Goal: Check status: Check status

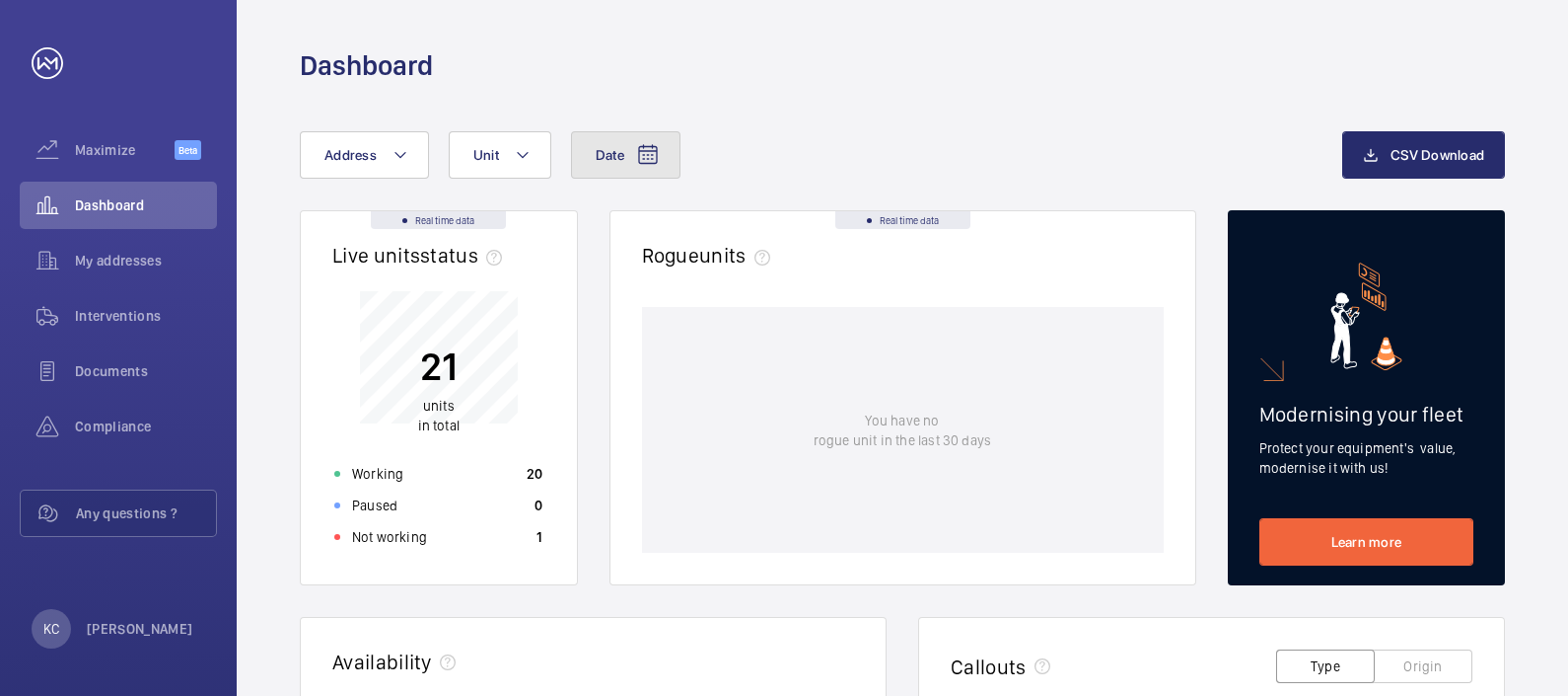
click at [649, 159] on mat-icon at bounding box center [648, 155] width 24 height 24
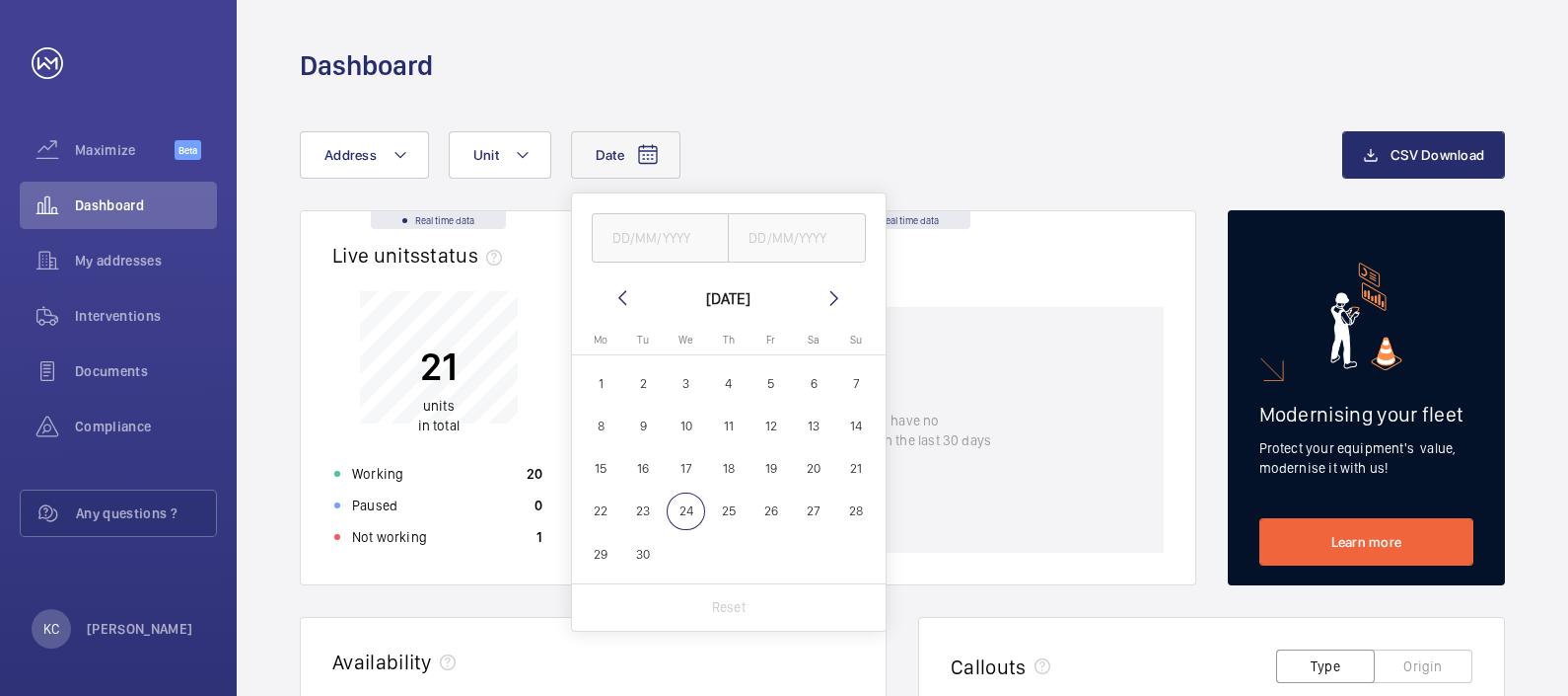
click at [602, 464] on span "15" at bounding box center [601, 468] width 38 height 39
type input "[DATE]"
click at [852, 465] on span "21" at bounding box center [857, 468] width 38 height 39
type input "[DATE]"
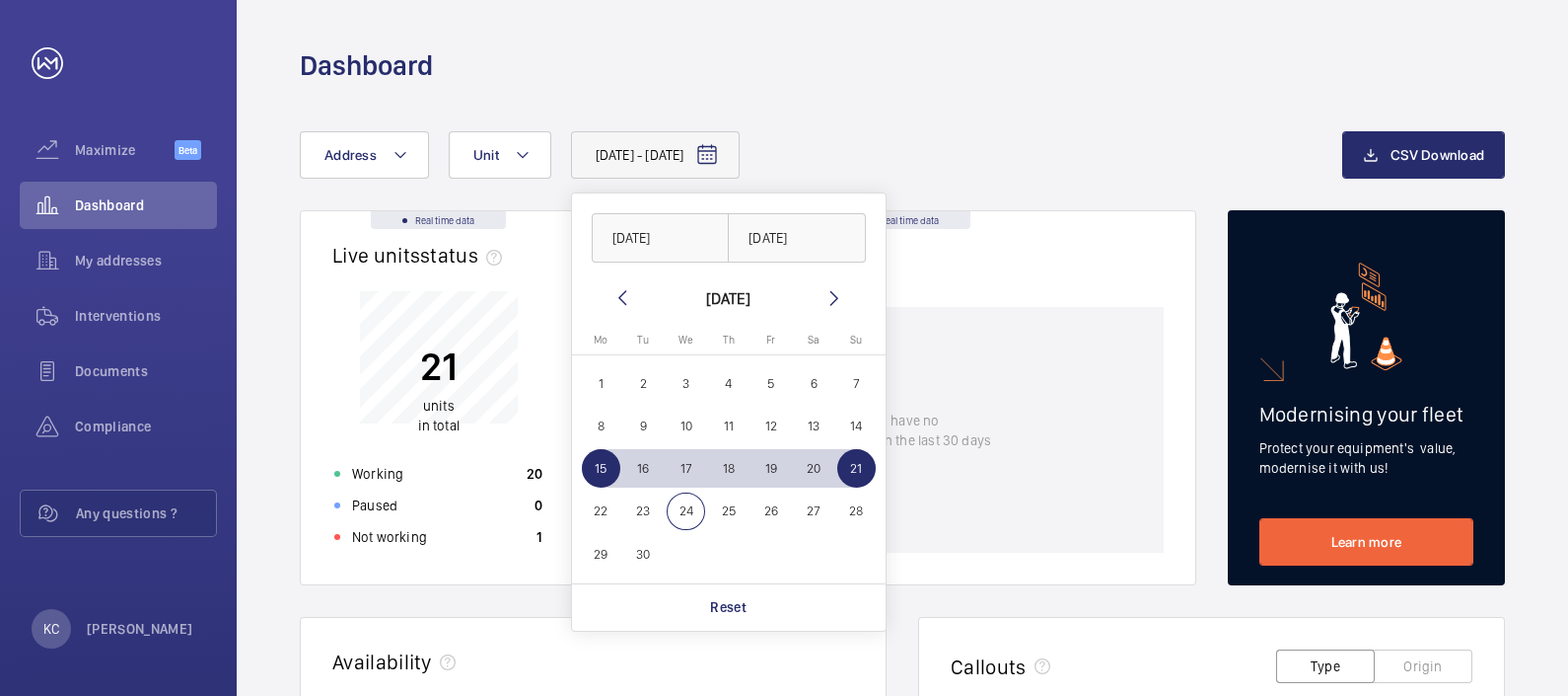
click at [1014, 131] on div "[DATE] - [DATE] [DATE] [DATE] [DATE] [DATE] Mo [DATE] Tu [DATE] We [DATE] Th [D…" at bounding box center [821, 155] width 1042 height 47
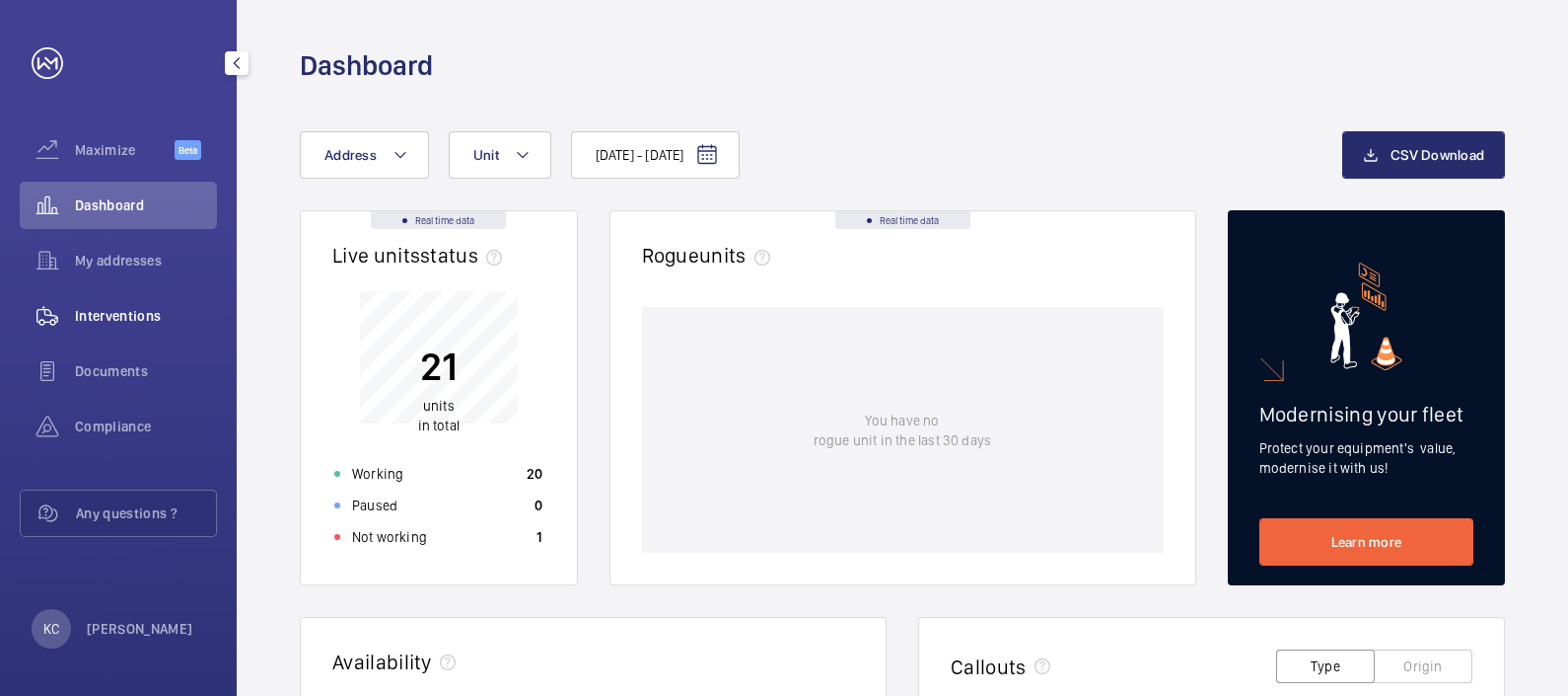
click at [119, 306] on span "Interventions" at bounding box center [146, 316] width 142 height 20
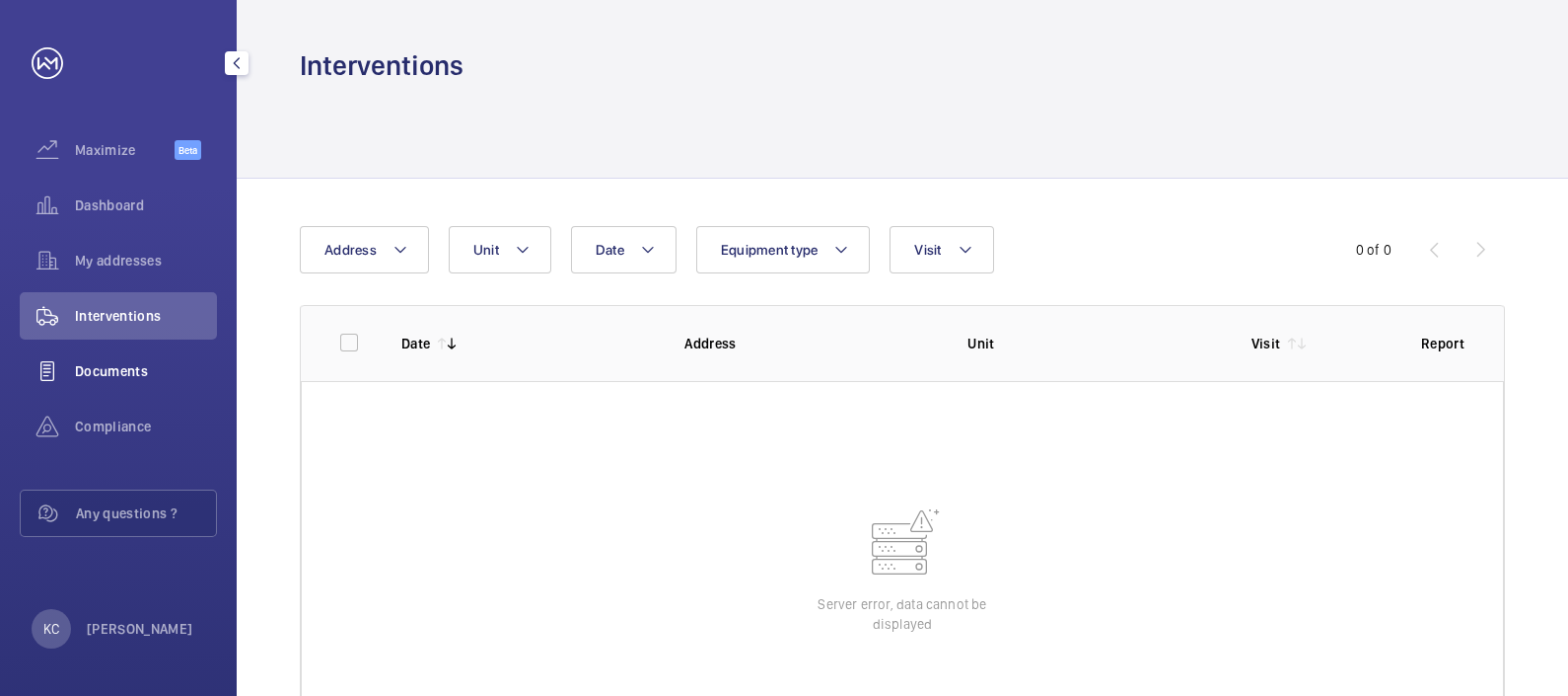
click at [104, 380] on span "Documents" at bounding box center [146, 371] width 142 height 20
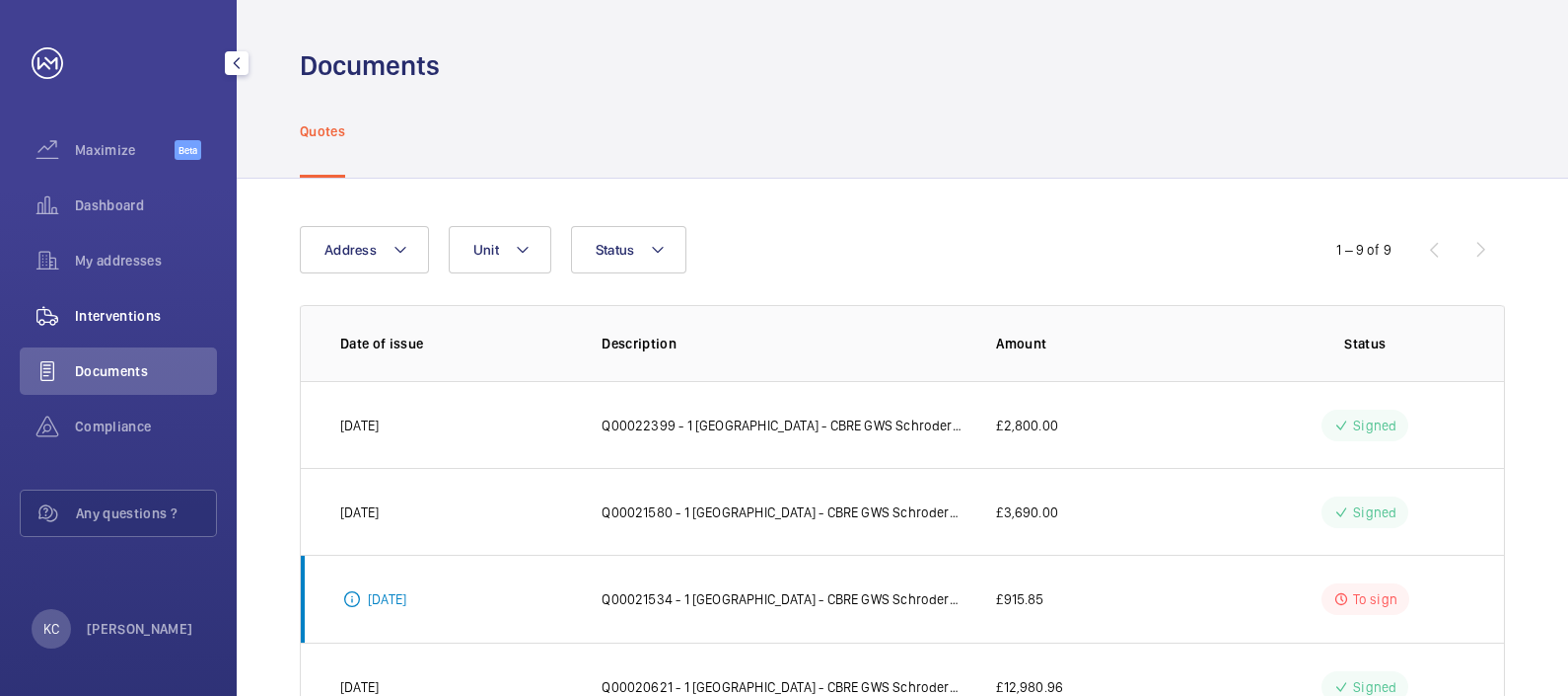
click at [106, 306] on span "Interventions" at bounding box center [146, 316] width 142 height 20
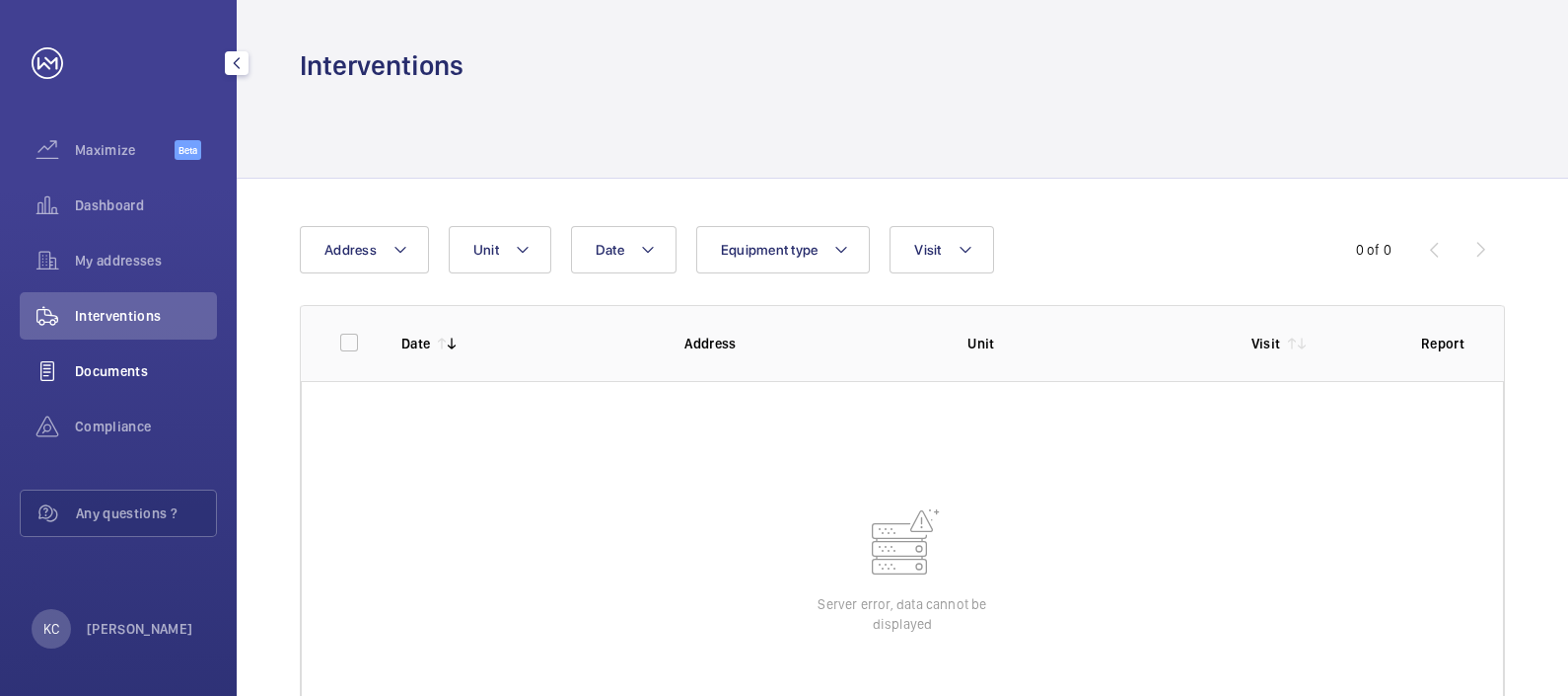
click at [94, 363] on span "Documents" at bounding box center [146, 371] width 142 height 20
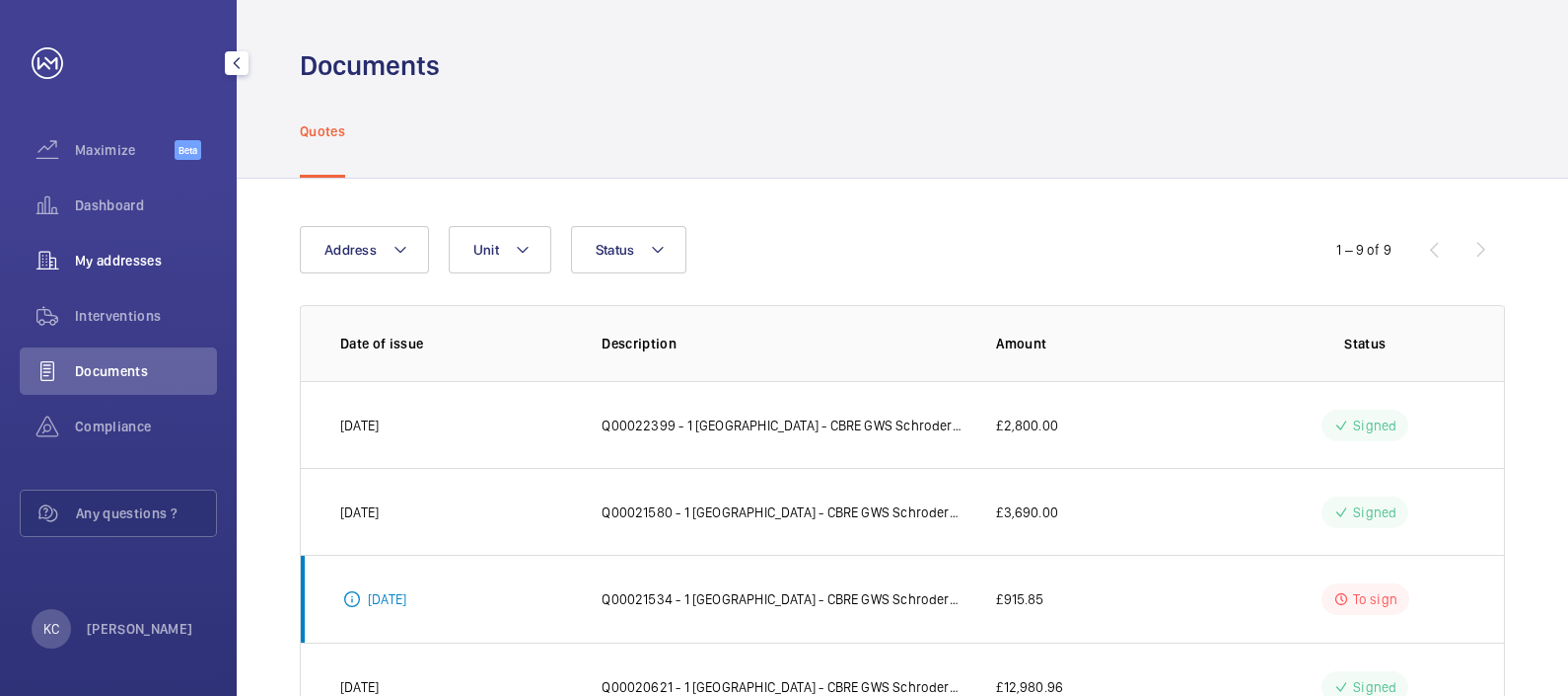
click at [103, 262] on span "My addresses" at bounding box center [146, 261] width 142 height 20
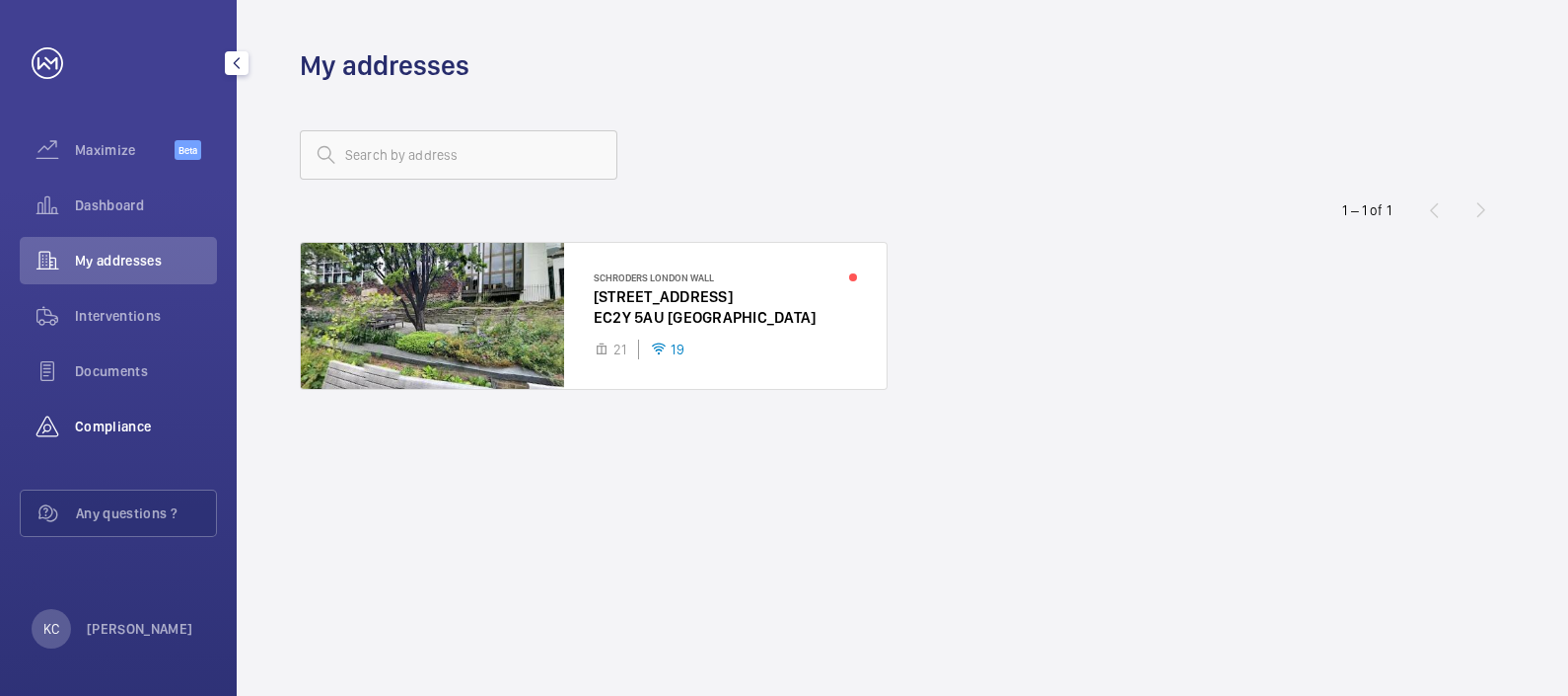
click at [96, 419] on span "Compliance" at bounding box center [146, 426] width 142 height 20
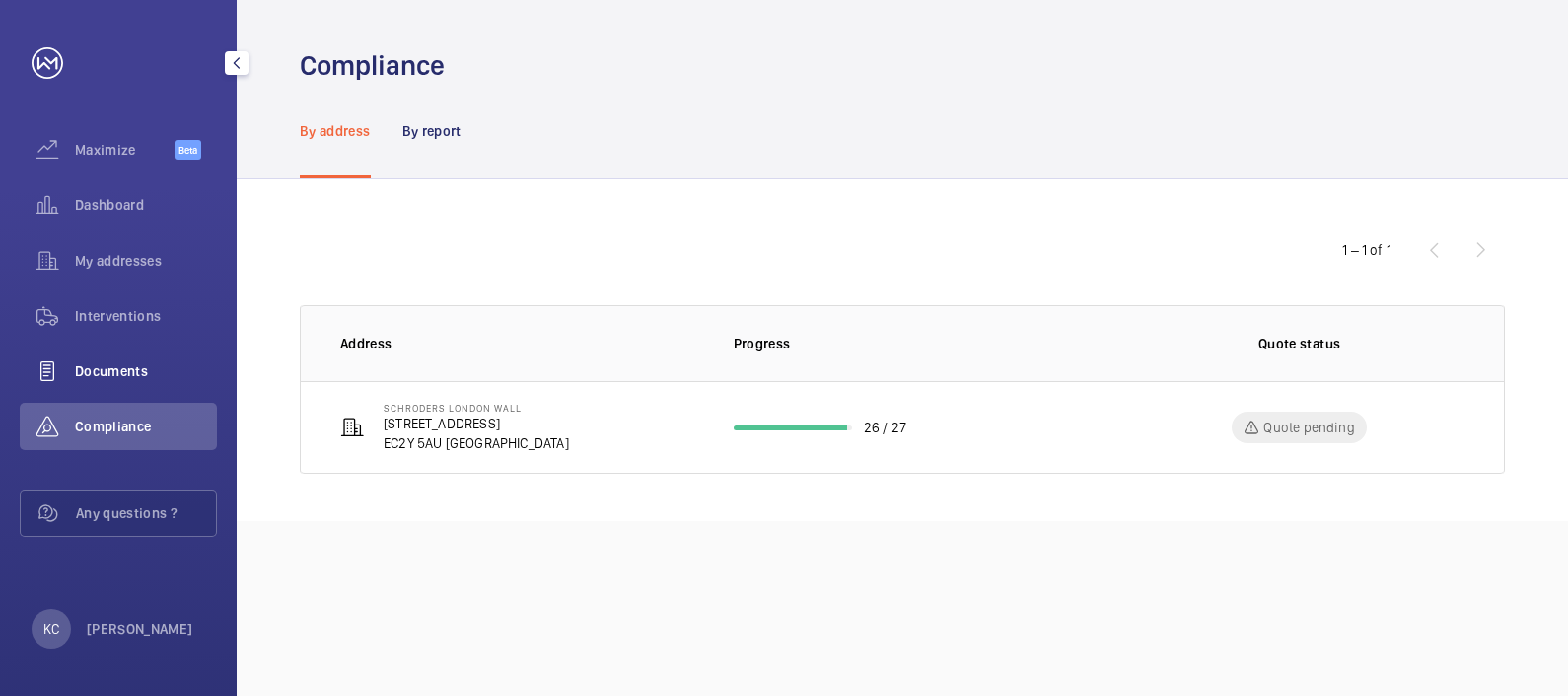
click at [112, 375] on span "Documents" at bounding box center [146, 371] width 142 height 20
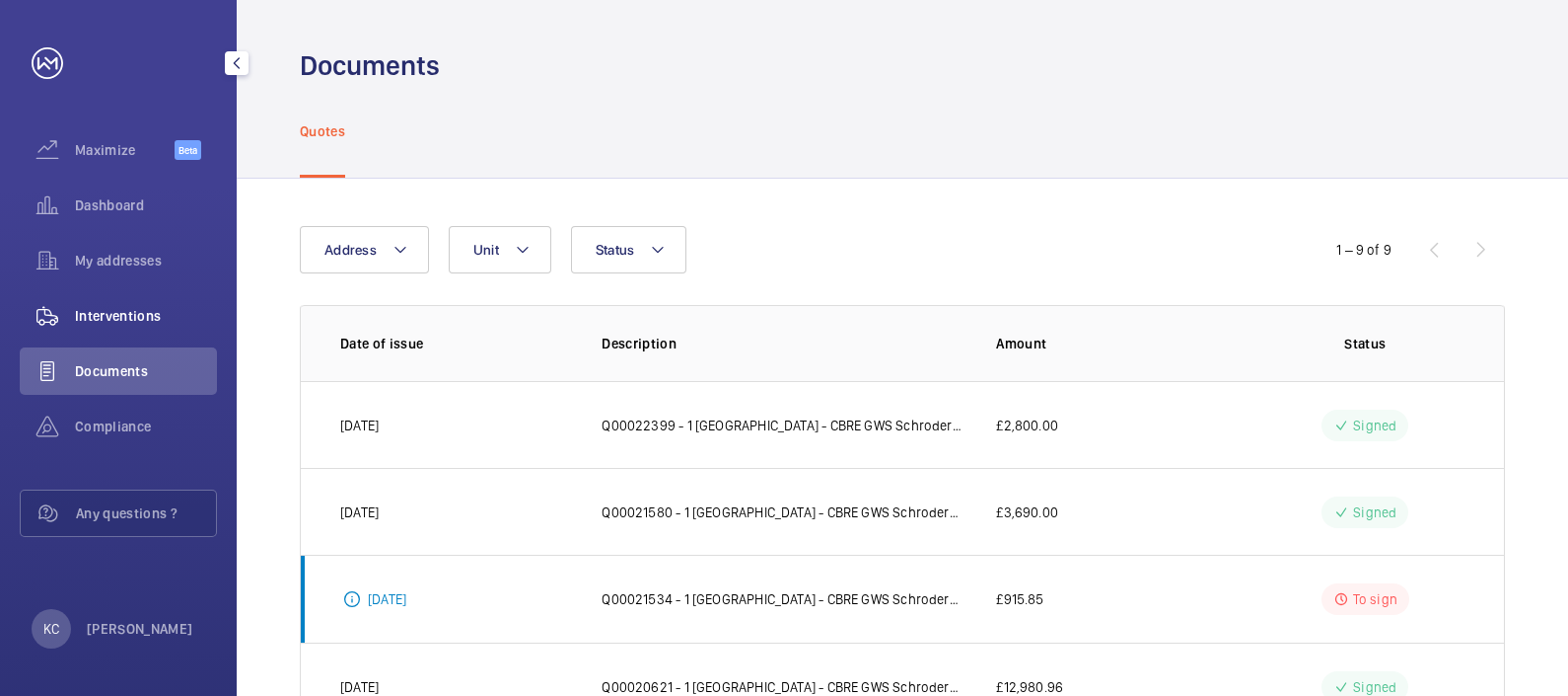
click at [115, 316] on span "Interventions" at bounding box center [146, 316] width 142 height 20
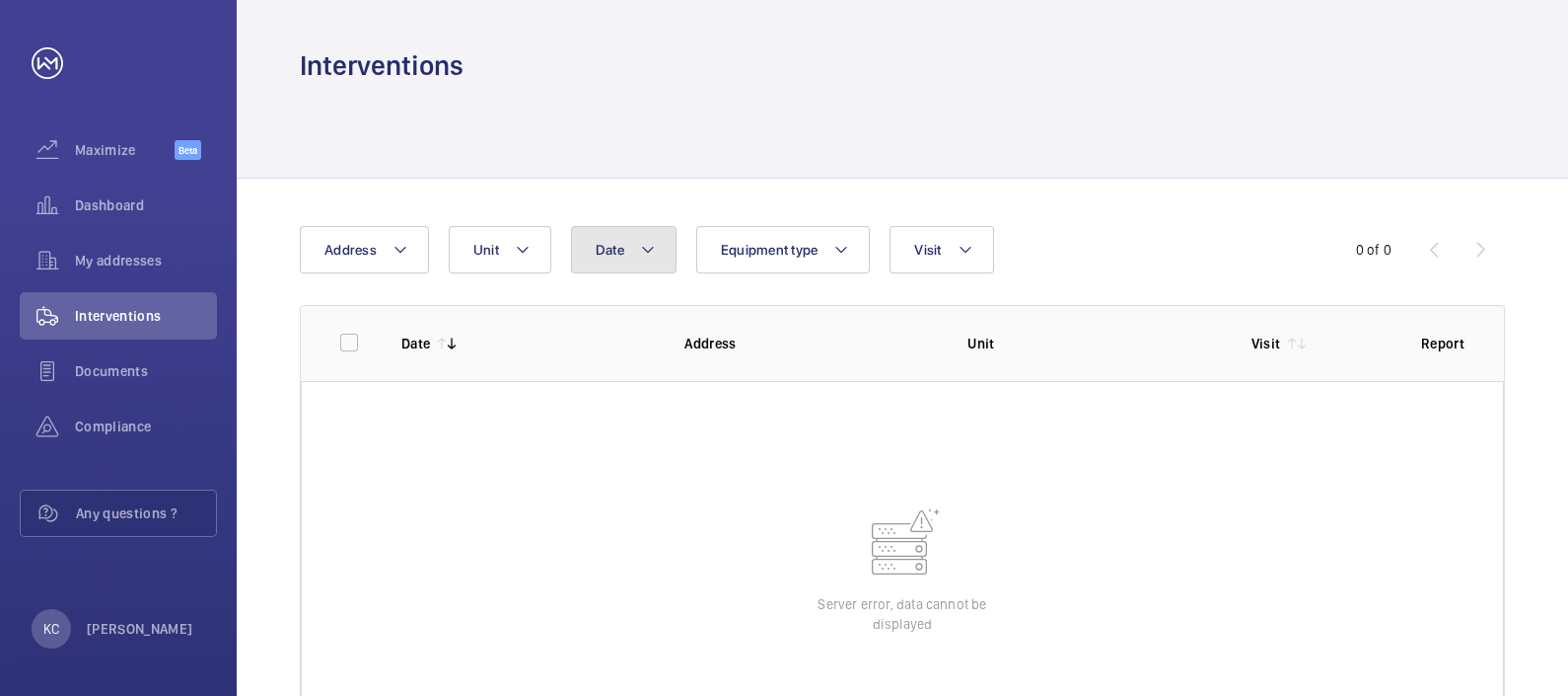
click at [658, 255] on button "Date" at bounding box center [624, 250] width 106 height 47
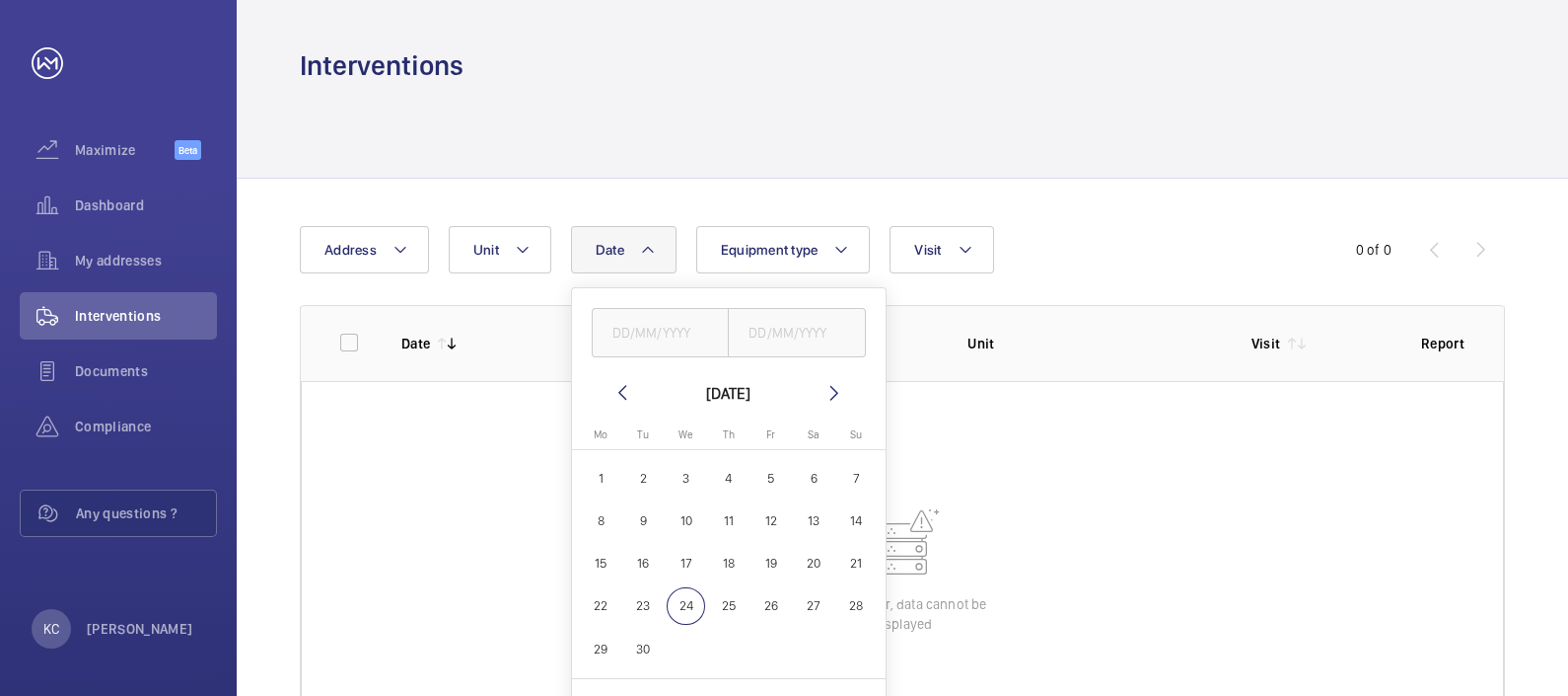
click at [603, 562] on span "15" at bounding box center [601, 563] width 38 height 39
type input "[DATE]"
click at [854, 559] on span "21" at bounding box center [857, 563] width 38 height 39
type input "[DATE]"
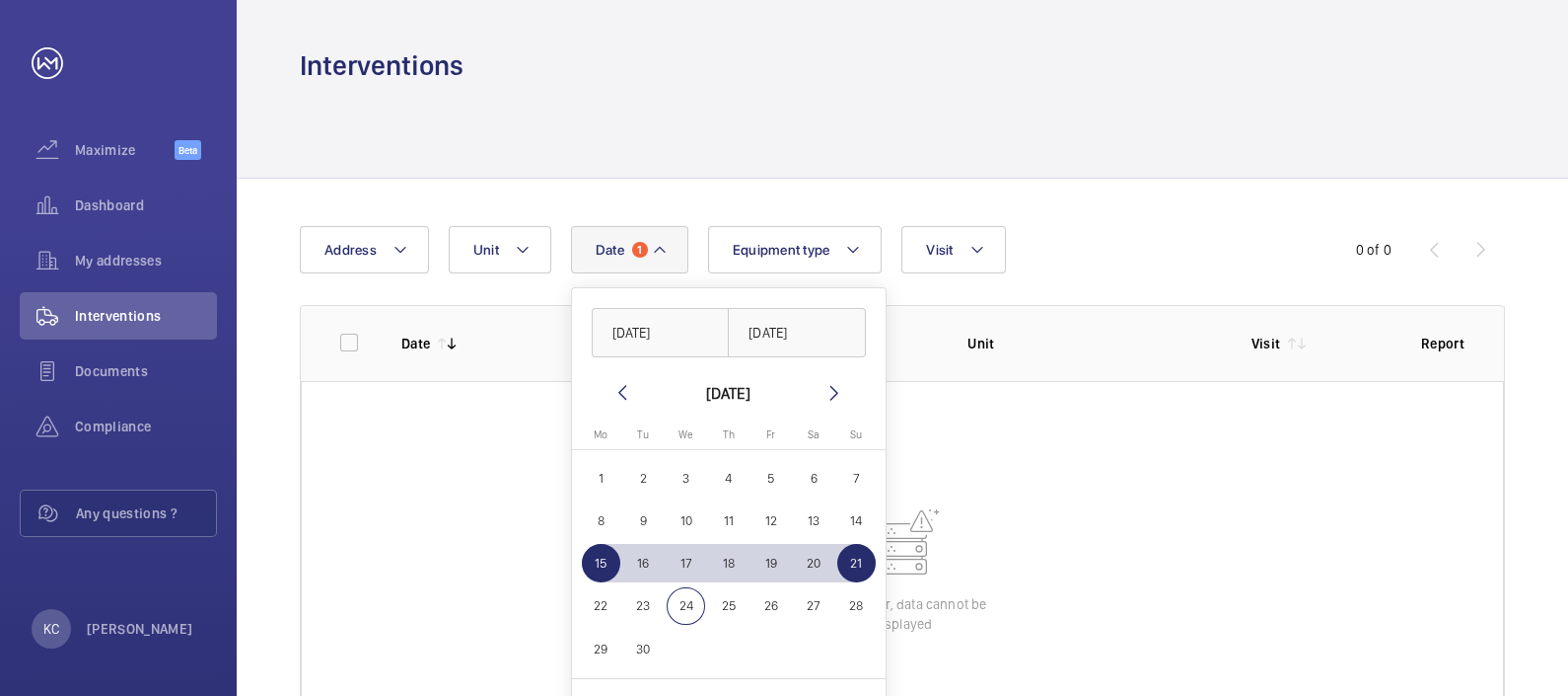
click at [1053, 469] on wm-front-table-error "Server error, data cannot be displayed" at bounding box center [902, 569] width 1203 height 375
